Goal: Transaction & Acquisition: Purchase product/service

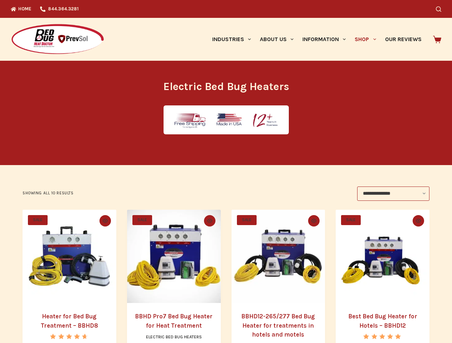
click at [441, 9] on icon "Search" at bounding box center [438, 8] width 5 height 5
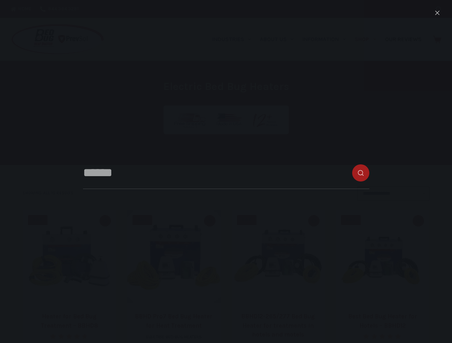
click at [234, 39] on link "Industries" at bounding box center [231, 39] width 48 height 43
click at [279, 39] on link "About Us" at bounding box center [276, 39] width 43 height 43
click at [327, 39] on link "Information" at bounding box center [324, 39] width 52 height 43
click at [368, 39] on link "Shop" at bounding box center [365, 39] width 30 height 43
click at [104, 221] on icon "Quick view toggle" at bounding box center [105, 221] width 5 height 4
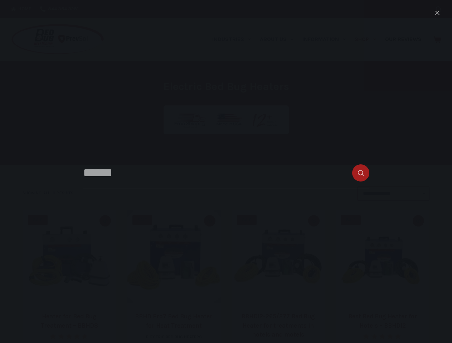
click at [210, 221] on icon "Quick view toggle" at bounding box center [209, 221] width 5 height 4
click at [315, 221] on icon "Quick view toggle" at bounding box center [313, 221] width 5 height 4
click at [421, 221] on icon "Quick view toggle" at bounding box center [418, 221] width 5 height 4
